Goal: Task Accomplishment & Management: Use online tool/utility

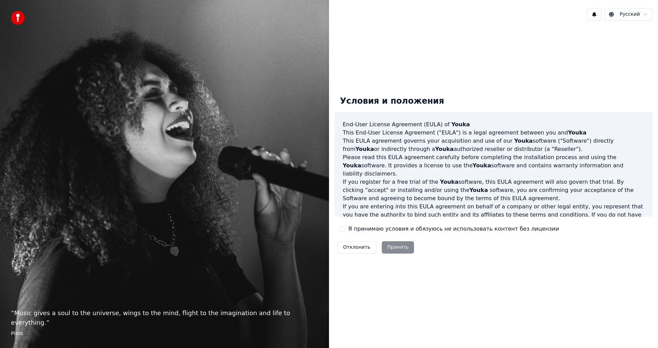
click at [402, 247] on div "Отклонить Принять" at bounding box center [375, 248] width 82 height 18
click at [391, 250] on div "Отклонить Принять" at bounding box center [375, 248] width 82 height 18
click at [396, 246] on div "Отклонить Принять" at bounding box center [375, 248] width 82 height 18
click at [396, 245] on div "Отклонить Принять" at bounding box center [375, 248] width 82 height 18
click at [398, 248] on div "Отклонить Принять" at bounding box center [375, 248] width 82 height 18
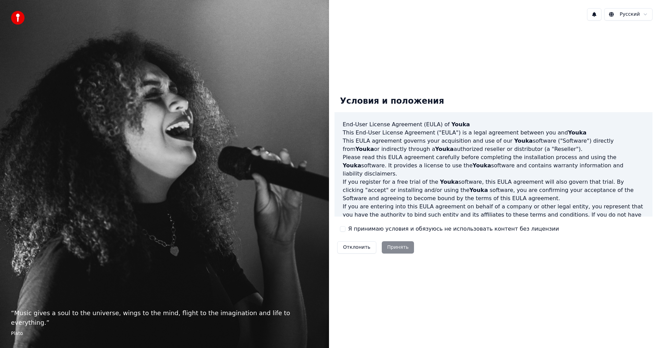
click at [392, 250] on div "Отклонить Принять" at bounding box center [375, 248] width 82 height 18
click at [389, 247] on div "Отклонить Принять" at bounding box center [375, 248] width 82 height 18
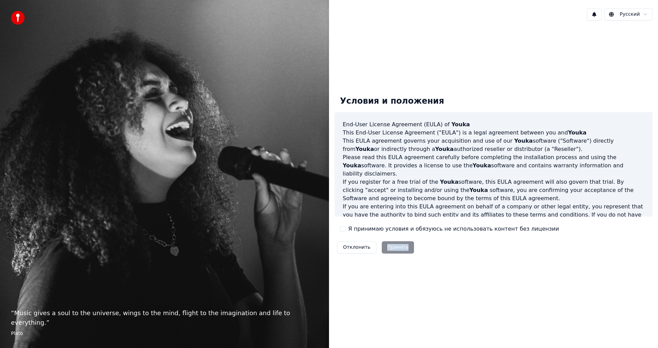
click at [389, 247] on div "Отклонить Принять" at bounding box center [375, 248] width 82 height 18
click at [389, 246] on div "Отклонить Принять" at bounding box center [375, 248] width 82 height 18
click at [541, 260] on div "Условия и положения End-User License Agreement ([PERSON_NAME]) of Youka This En…" at bounding box center [493, 173] width 329 height 177
click at [404, 247] on div "Отклонить Принять" at bounding box center [375, 248] width 82 height 18
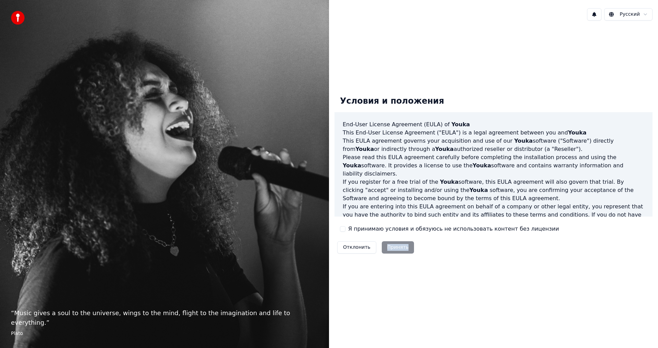
click at [404, 246] on div "Отклонить Принять" at bounding box center [375, 248] width 82 height 18
click at [397, 249] on div "Отклонить Принять" at bounding box center [375, 248] width 82 height 18
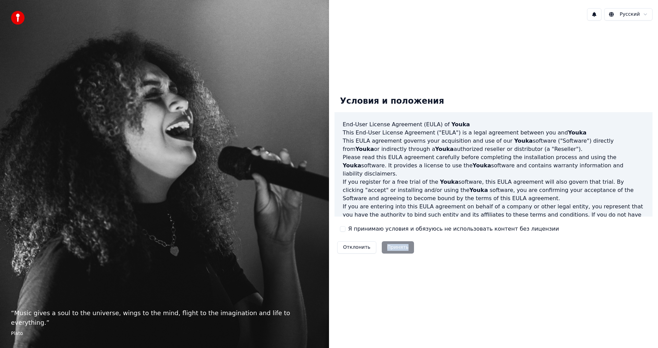
click at [397, 247] on div "Отклонить Принять" at bounding box center [375, 248] width 82 height 18
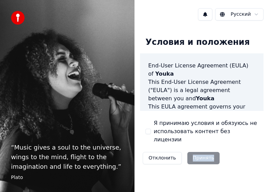
click at [206, 152] on div "Отклонить Принять" at bounding box center [181, 158] width 82 height 18
click at [205, 150] on div "Отклонить Принять" at bounding box center [181, 158] width 82 height 18
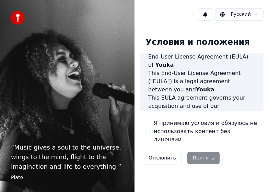
click at [262, 111] on div "End-User License Agreement ([PERSON_NAME]) of Youka This End-User License Agree…" at bounding box center [201, 82] width 123 height 58
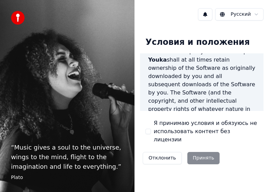
scroll to position [879, 0]
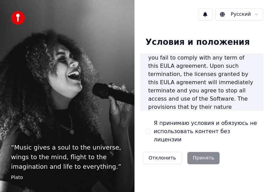
click at [193, 149] on div "Отклонить Принять" at bounding box center [181, 158] width 82 height 18
click at [194, 151] on div "Отклонить Принять" at bounding box center [181, 158] width 82 height 18
click at [193, 151] on div "Отклонить Принять" at bounding box center [181, 158] width 82 height 18
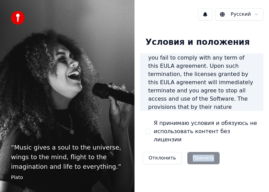
click at [193, 151] on div "Отклонить Принять" at bounding box center [181, 158] width 82 height 18
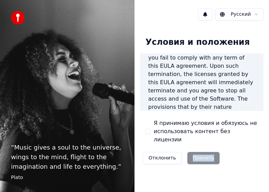
click at [193, 151] on div "Отклонить Принять" at bounding box center [181, 158] width 82 height 18
click at [155, 152] on button "Отклонить" at bounding box center [162, 158] width 39 height 12
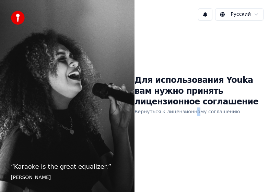
click at [190, 170] on div "Русский Для использования Youka вам нужно принять лицензионное соглашение Верну…" at bounding box center [201, 96] width 134 height 192
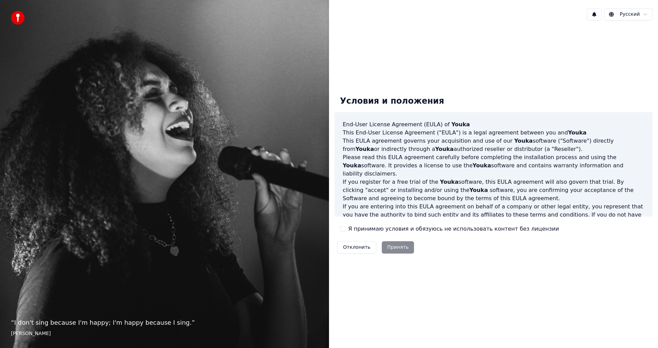
click at [385, 242] on div "Отклонить Принять" at bounding box center [375, 248] width 82 height 18
click at [392, 246] on div "Отклонить Принять" at bounding box center [375, 248] width 82 height 18
click at [400, 250] on div "Отклонить Принять" at bounding box center [375, 248] width 82 height 18
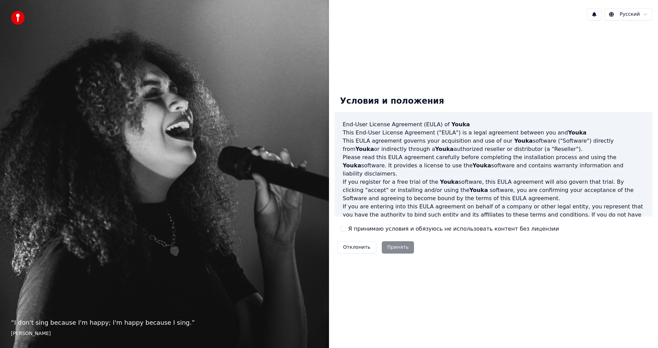
click at [637, 282] on div "Условия и положения End-User License Agreement ([PERSON_NAME]) of Youka This En…" at bounding box center [493, 173] width 329 height 295
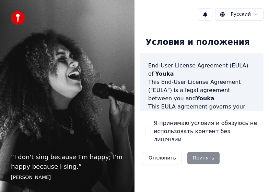
click at [200, 152] on div "Отклонить Принять" at bounding box center [181, 158] width 82 height 18
click at [207, 154] on div "Отклонить Принять" at bounding box center [181, 158] width 82 height 18
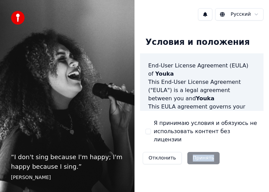
click at [207, 154] on div "Отклонить Принять" at bounding box center [181, 158] width 82 height 18
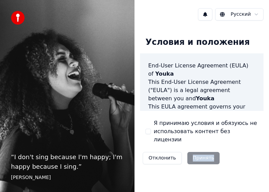
click at [206, 154] on div "Отклонить Принять" at bounding box center [181, 158] width 82 height 18
drag, startPoint x: 205, startPoint y: 154, endPoint x: 211, endPoint y: 159, distance: 7.5
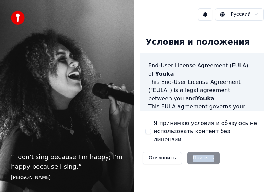
click at [205, 153] on div "Отклонить Принять" at bounding box center [181, 158] width 82 height 18
click at [211, 159] on div "Отклонить Принять" at bounding box center [181, 158] width 82 height 18
click at [204, 160] on div "Условия и положения End-User License Agreement ([PERSON_NAME]) of Youka This En…" at bounding box center [201, 99] width 134 height 147
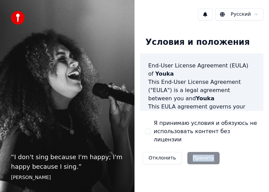
click at [205, 150] on div "Отклонить Принять" at bounding box center [181, 158] width 82 height 18
click at [206, 149] on div "Отклонить Принять" at bounding box center [181, 158] width 82 height 18
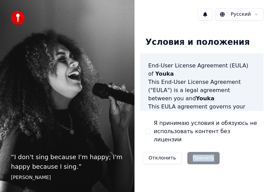
scroll to position [879, 0]
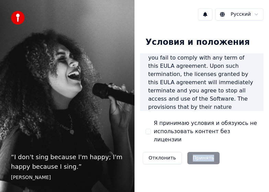
drag, startPoint x: 192, startPoint y: 158, endPoint x: 196, endPoint y: 155, distance: 4.9
click at [192, 158] on div "Отклонить Принять" at bounding box center [181, 158] width 82 height 18
click at [196, 155] on div "Отклонить Принять" at bounding box center [181, 158] width 82 height 18
click at [196, 154] on div "Отклонить Принять" at bounding box center [181, 158] width 82 height 18
click at [196, 153] on div "Отклонить Принять" at bounding box center [181, 158] width 82 height 18
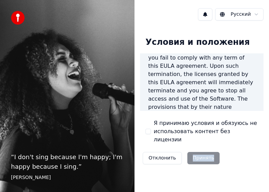
click at [196, 152] on div "Отклонить Принять" at bounding box center [181, 158] width 82 height 18
click at [198, 151] on div "Отклонить Принять" at bounding box center [181, 158] width 82 height 18
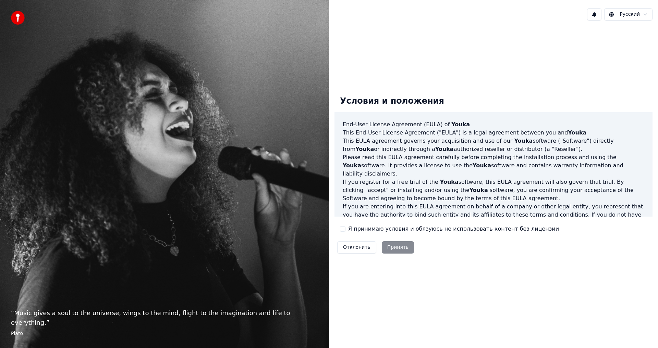
click at [396, 246] on div "Отклонить Принять" at bounding box center [375, 248] width 82 height 18
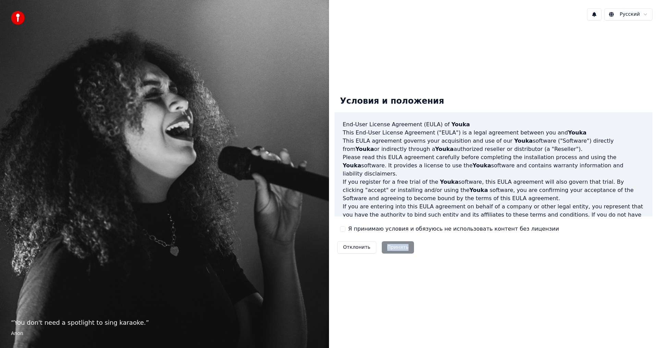
click at [396, 246] on div "Отклонить Принять" at bounding box center [375, 248] width 82 height 18
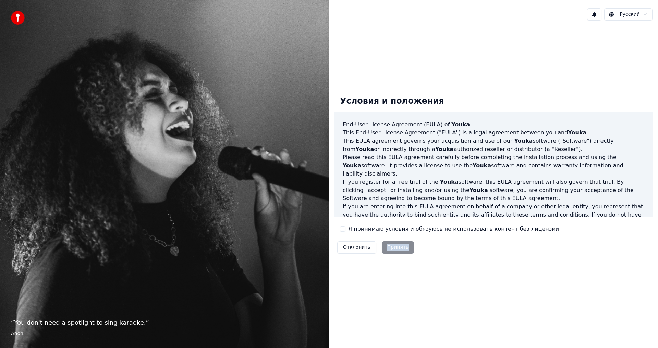
click at [396, 246] on div "Отклонить Принять" at bounding box center [375, 248] width 82 height 18
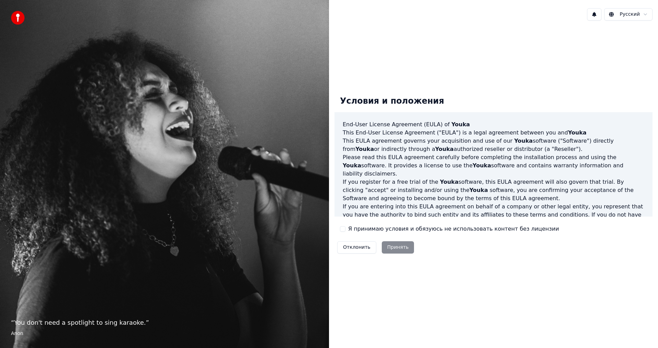
click at [30, 321] on p "“ You don't need a spotlight to sing karaoke. ”" at bounding box center [164, 323] width 307 height 10
click at [16, 14] on img at bounding box center [18, 18] width 14 height 14
click at [392, 247] on div "Отклонить Принять" at bounding box center [375, 248] width 82 height 18
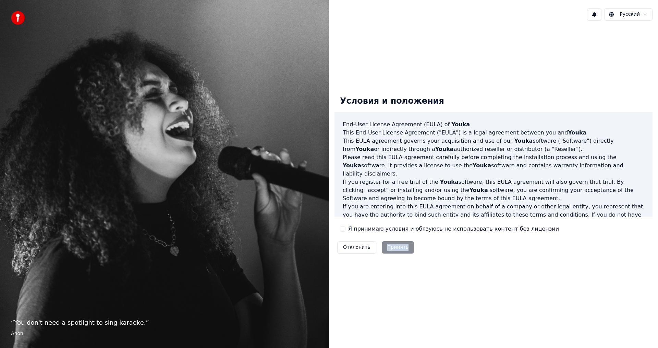
click at [343, 230] on button "Я принимаю условия и обязуюсь не использовать контент без лицензии" at bounding box center [342, 228] width 5 height 5
click at [391, 250] on button "Принять" at bounding box center [398, 248] width 33 height 12
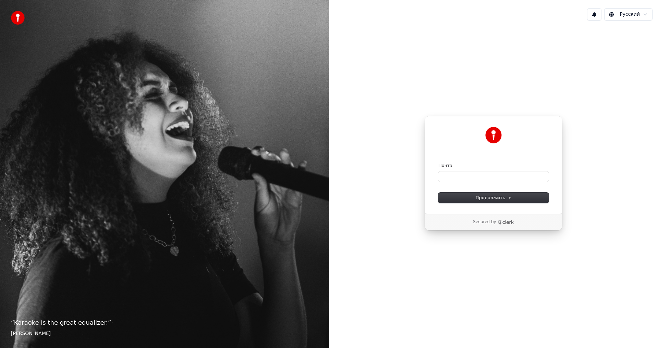
click at [468, 163] on div "Почта" at bounding box center [493, 166] width 110 height 6
click at [461, 174] on input "Почта" at bounding box center [493, 177] width 110 height 10
click at [473, 200] on button "Продолжить" at bounding box center [493, 198] width 110 height 10
click at [463, 178] on input "Почта" at bounding box center [493, 177] width 110 height 10
click at [502, 176] on input "**********" at bounding box center [493, 177] width 110 height 10
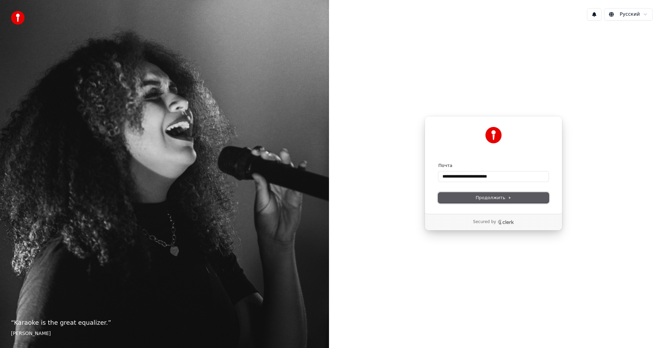
click at [481, 198] on span "Продолжить" at bounding box center [494, 198] width 36 height 6
type input "**********"
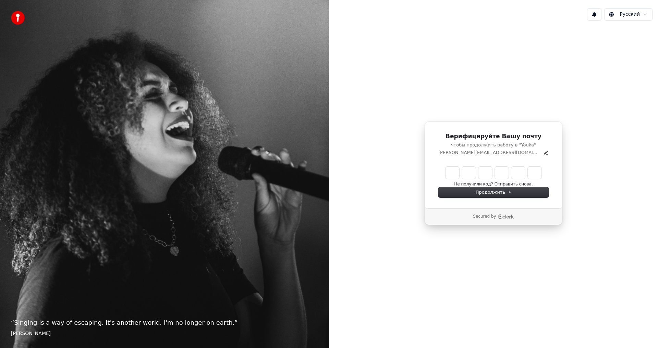
click at [482, 217] on p "Secured by" at bounding box center [484, 216] width 23 height 5
click at [497, 151] on p "viktor.striov.39@gmail.com" at bounding box center [489, 153] width 102 height 6
click at [485, 145] on p "чтобы продолжить работу в "Youka"" at bounding box center [493, 145] width 110 height 6
click at [492, 145] on p "чтобы продолжить работу в "Youka"" at bounding box center [493, 145] width 110 height 6
click at [494, 163] on div "Верифицируйте Вашу почту чтобы продолжить работу в "Youka" viktor.striov.39@gma…" at bounding box center [493, 165] width 138 height 87
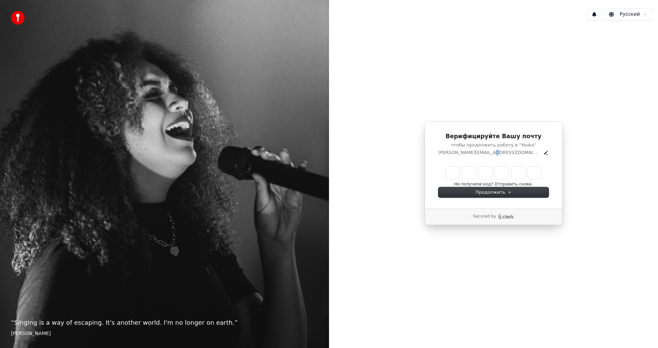
click at [506, 159] on div "Верифицируйте Вашу почту чтобы продолжить работу в "Youka" viktor.striov.39@gma…" at bounding box center [493, 165] width 138 height 87
click at [507, 153] on p "viktor.striov.39@gmail.com" at bounding box center [489, 153] width 102 height 6
click at [523, 149] on div "Верифицируйте Вашу почту чтобы продолжить работу в "Youka" viktor.striov.39@gma…" at bounding box center [493, 144] width 110 height 23
click at [543, 154] on icon "Edit" at bounding box center [545, 152] width 5 height 5
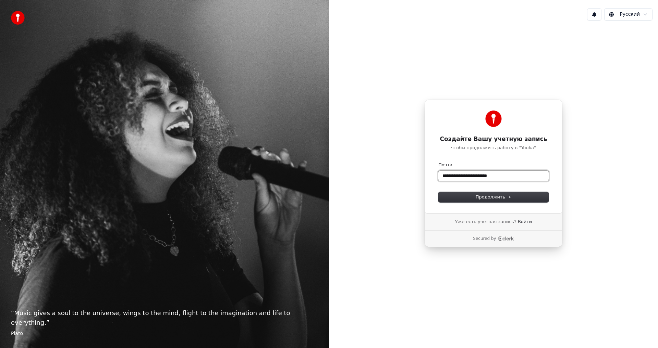
click at [505, 181] on input "**********" at bounding box center [493, 176] width 110 height 10
click at [461, 178] on input "**********" at bounding box center [493, 176] width 110 height 10
click at [466, 180] on input "**********" at bounding box center [493, 176] width 110 height 10
click at [490, 198] on span "Продолжить" at bounding box center [494, 197] width 36 height 6
type input "**********"
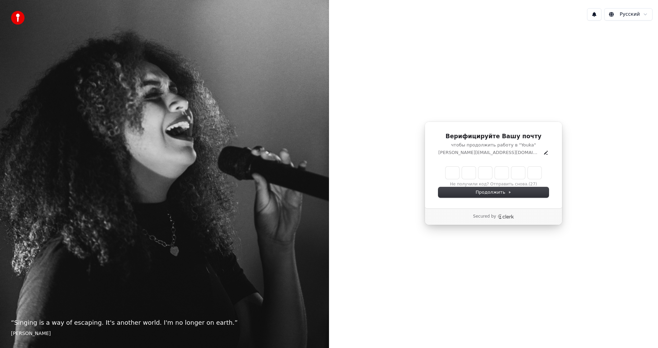
click at [477, 176] on input "Enter verification code" at bounding box center [493, 173] width 96 height 12
type input "******"
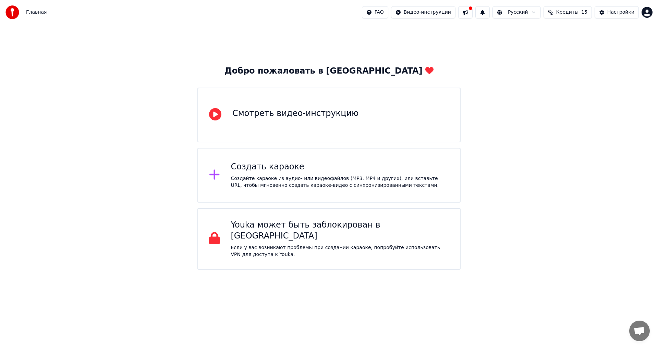
click at [238, 118] on div "Смотреть видео-инструкцию" at bounding box center [295, 113] width 126 height 11
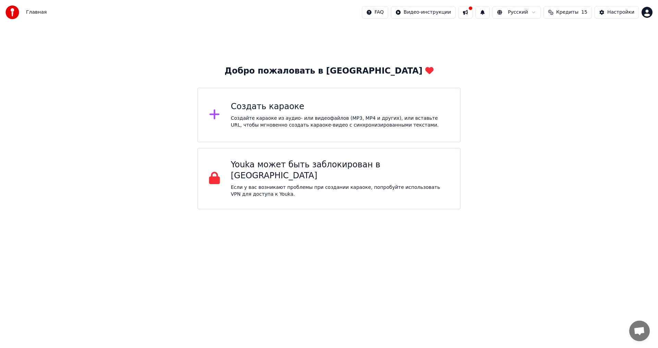
click at [249, 164] on div "Youka может быть заблокирован в России" at bounding box center [340, 171] width 218 height 22
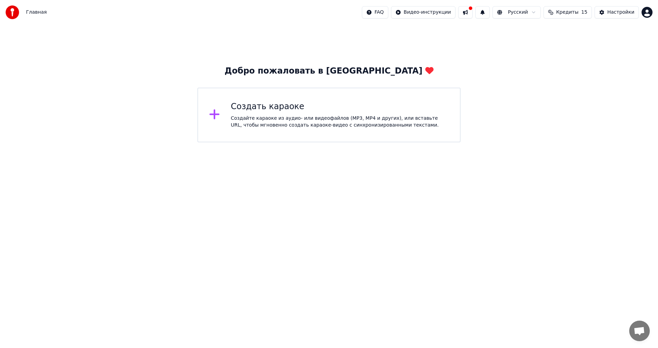
click at [220, 115] on div at bounding box center [217, 115] width 16 height 14
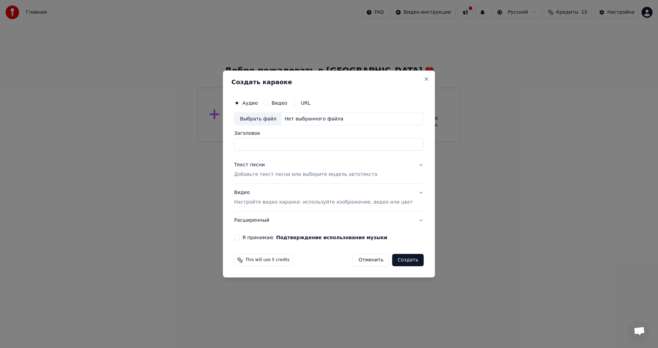
click at [419, 75] on div "Создать караоке Аудио Видео URL Выбрать файл Нет выбранного файла Заголовок Тек…" at bounding box center [329, 175] width 212 height 208
click at [424, 78] on button "Close" at bounding box center [426, 78] width 5 height 5
